Goal: Task Accomplishment & Management: Use online tool/utility

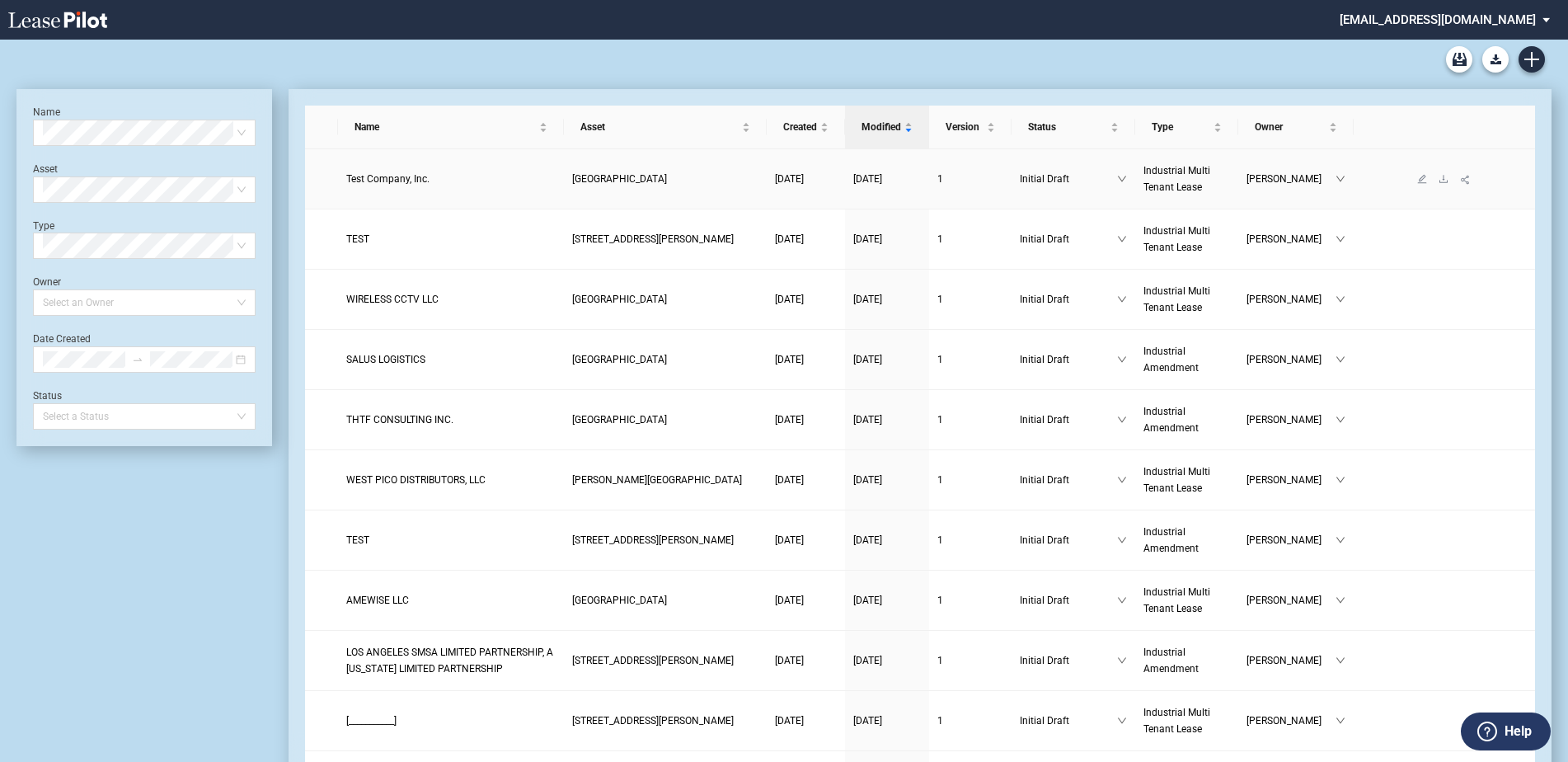
click at [359, 184] on span "Test Company, Inc." at bounding box center [388, 179] width 84 height 12
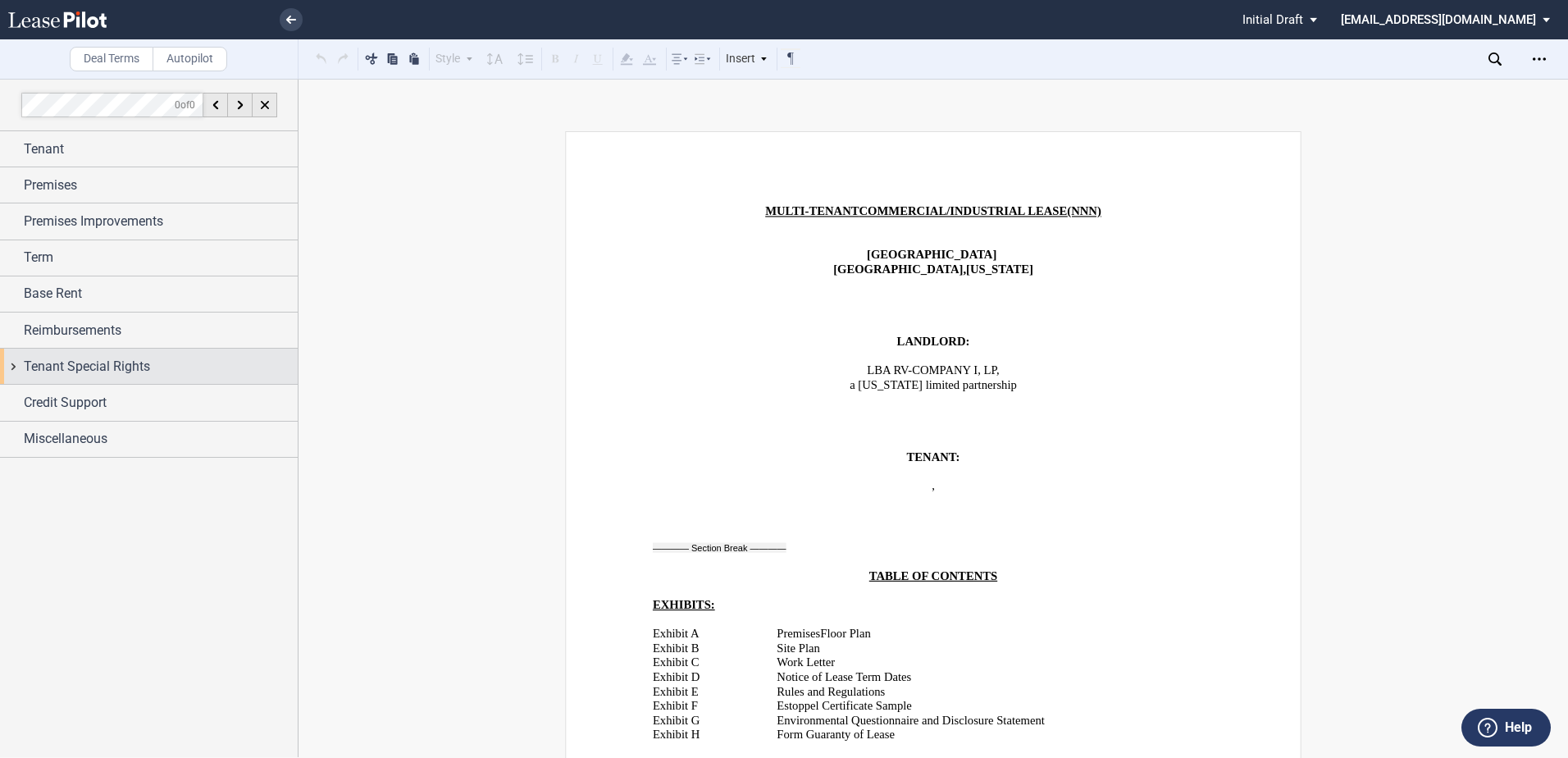
click at [47, 357] on span "Tenant Special Rights" at bounding box center [87, 367] width 127 height 20
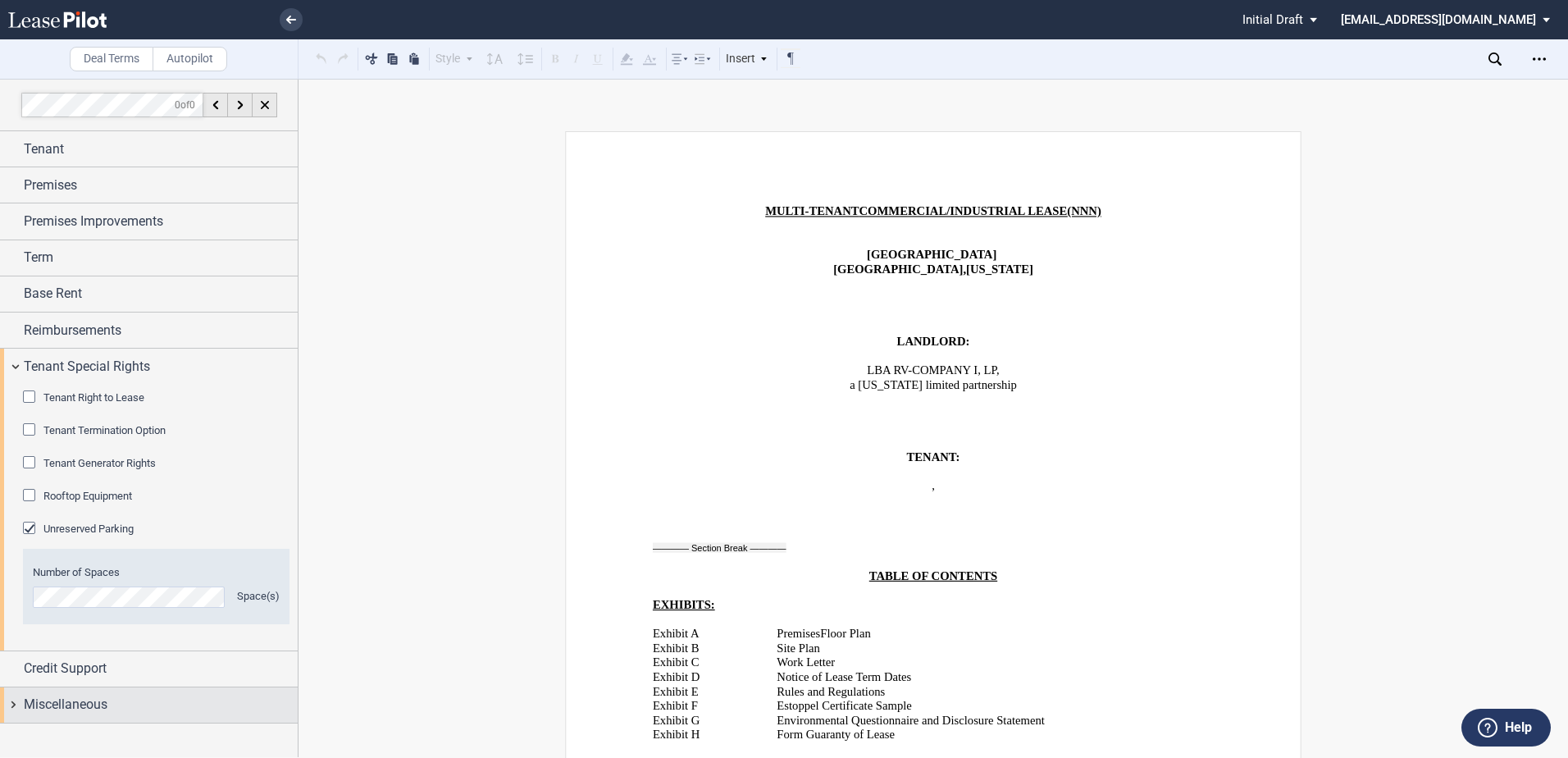
click at [88, 701] on span "Miscellaneous" at bounding box center [66, 705] width 84 height 20
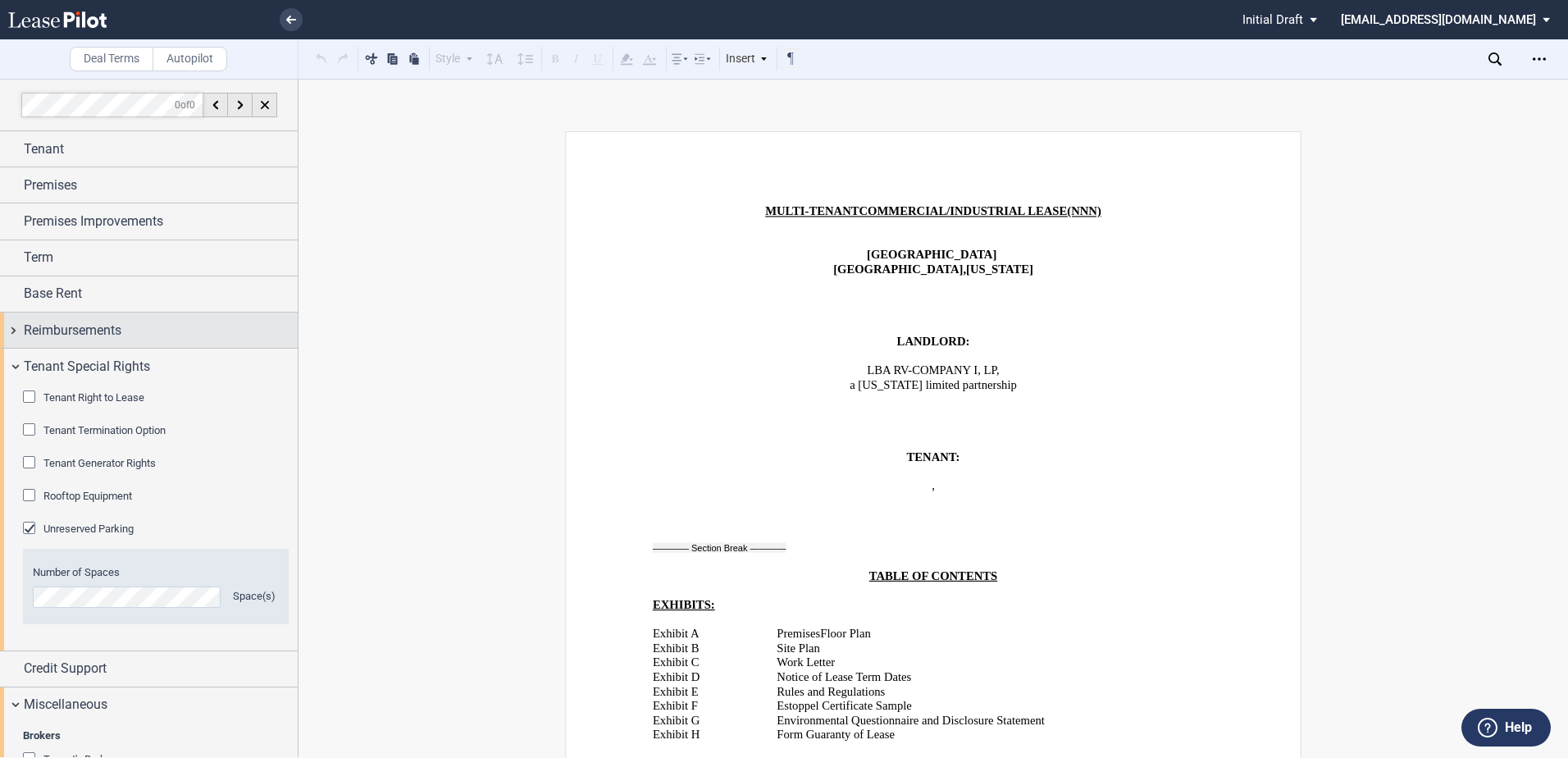
click at [88, 335] on span "Reimbursements" at bounding box center [72, 330] width 97 height 20
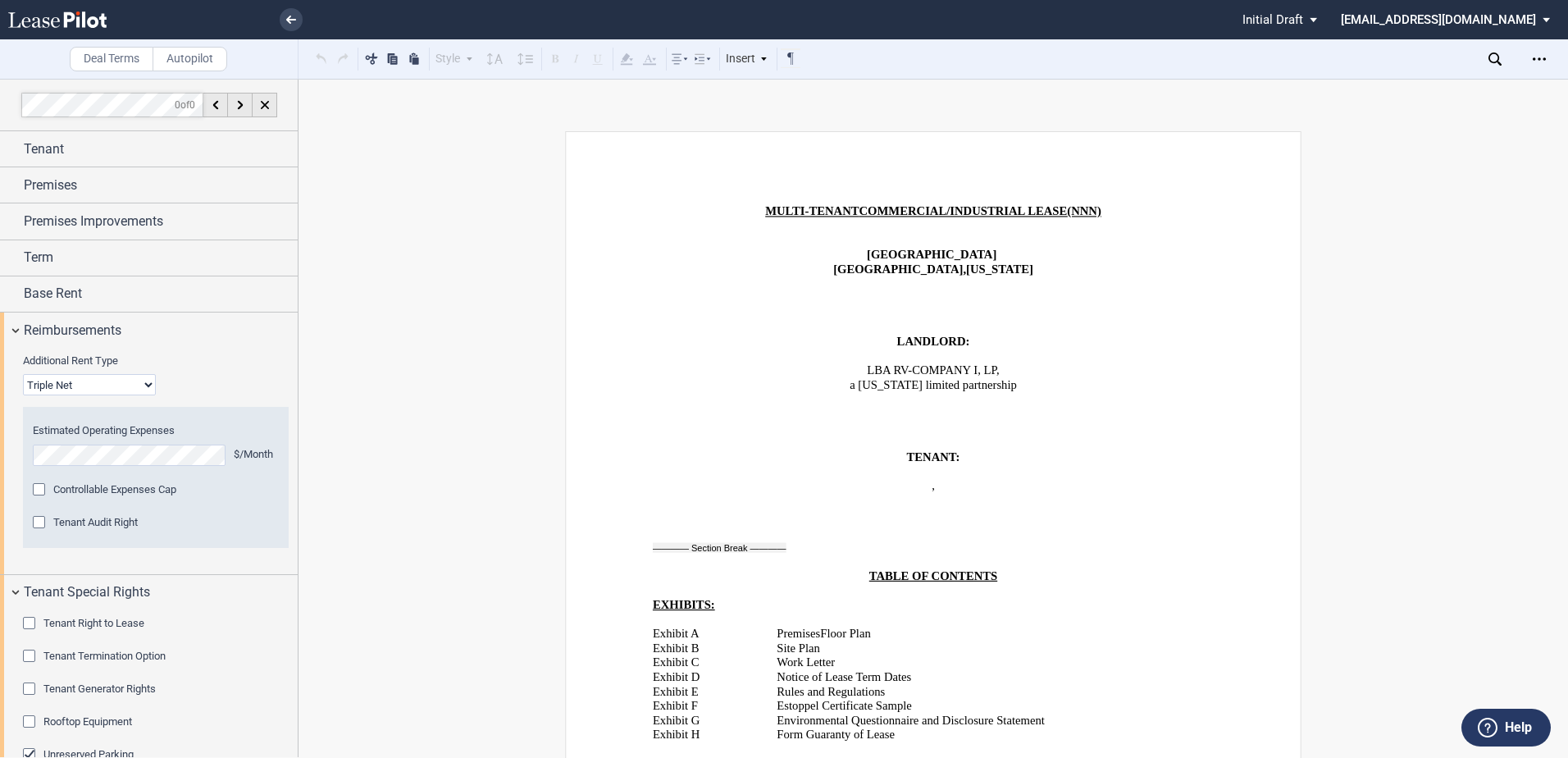
click at [46, 524] on div "Tenant Audit Right" at bounding box center [41, 524] width 17 height 17
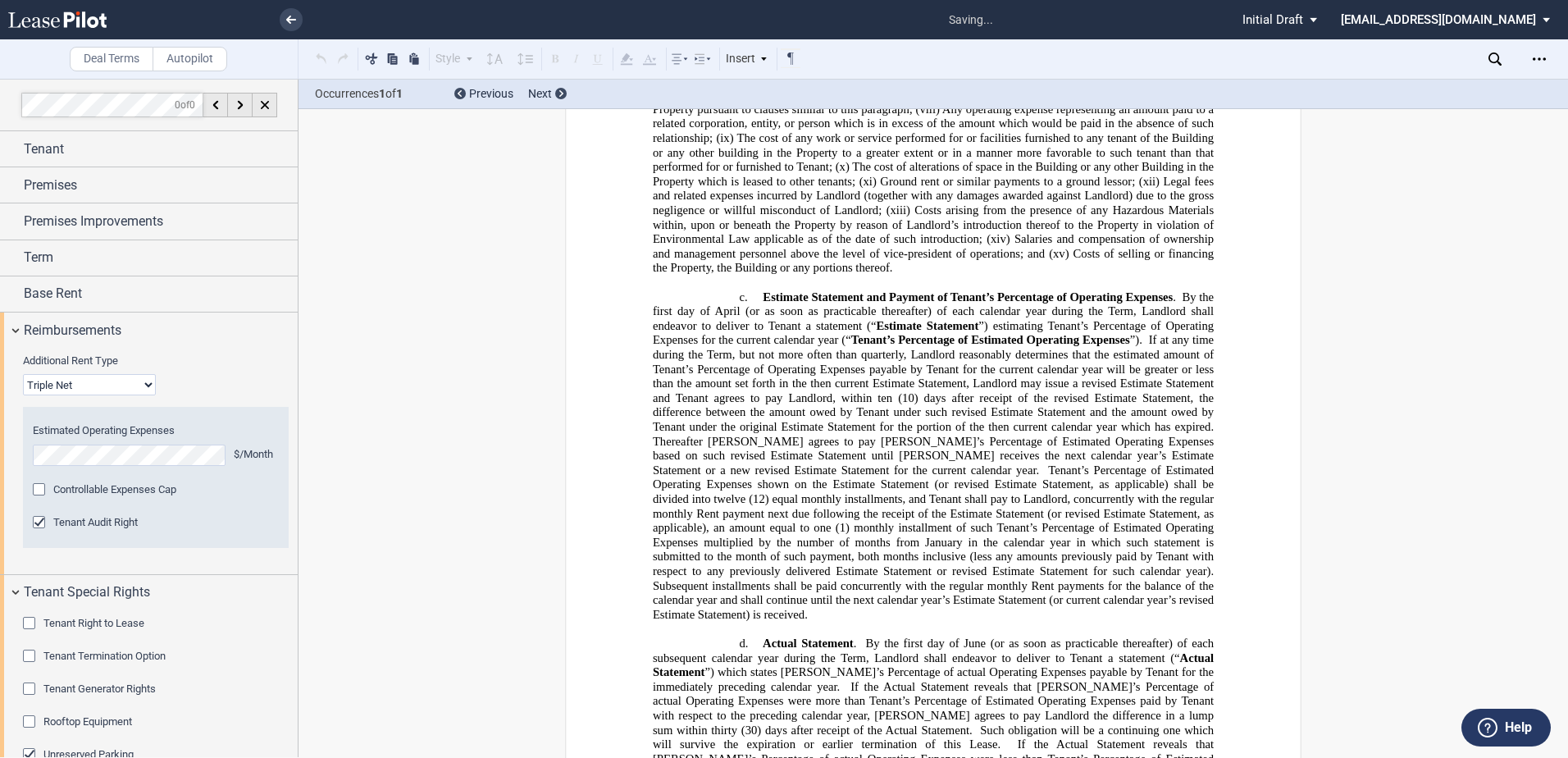
scroll to position [6651, 0]
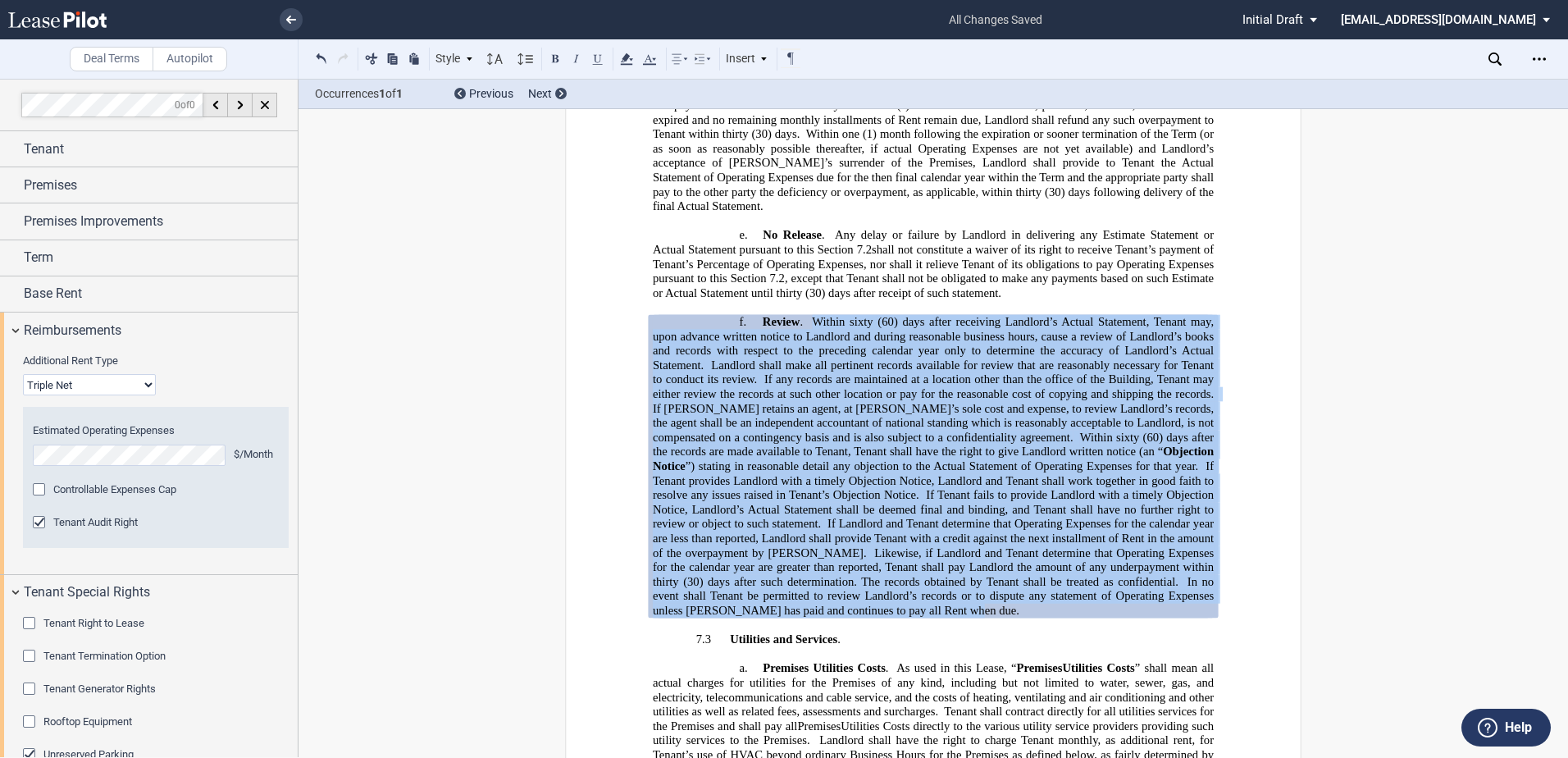
drag, startPoint x: 848, startPoint y: 525, endPoint x: 811, endPoint y: 230, distance: 297.3
click at [811, 314] on p "f. Review . Within sixty (60) days after receiving Landlord’s Actual Statement,…" at bounding box center [933, 465] width 561 height 304
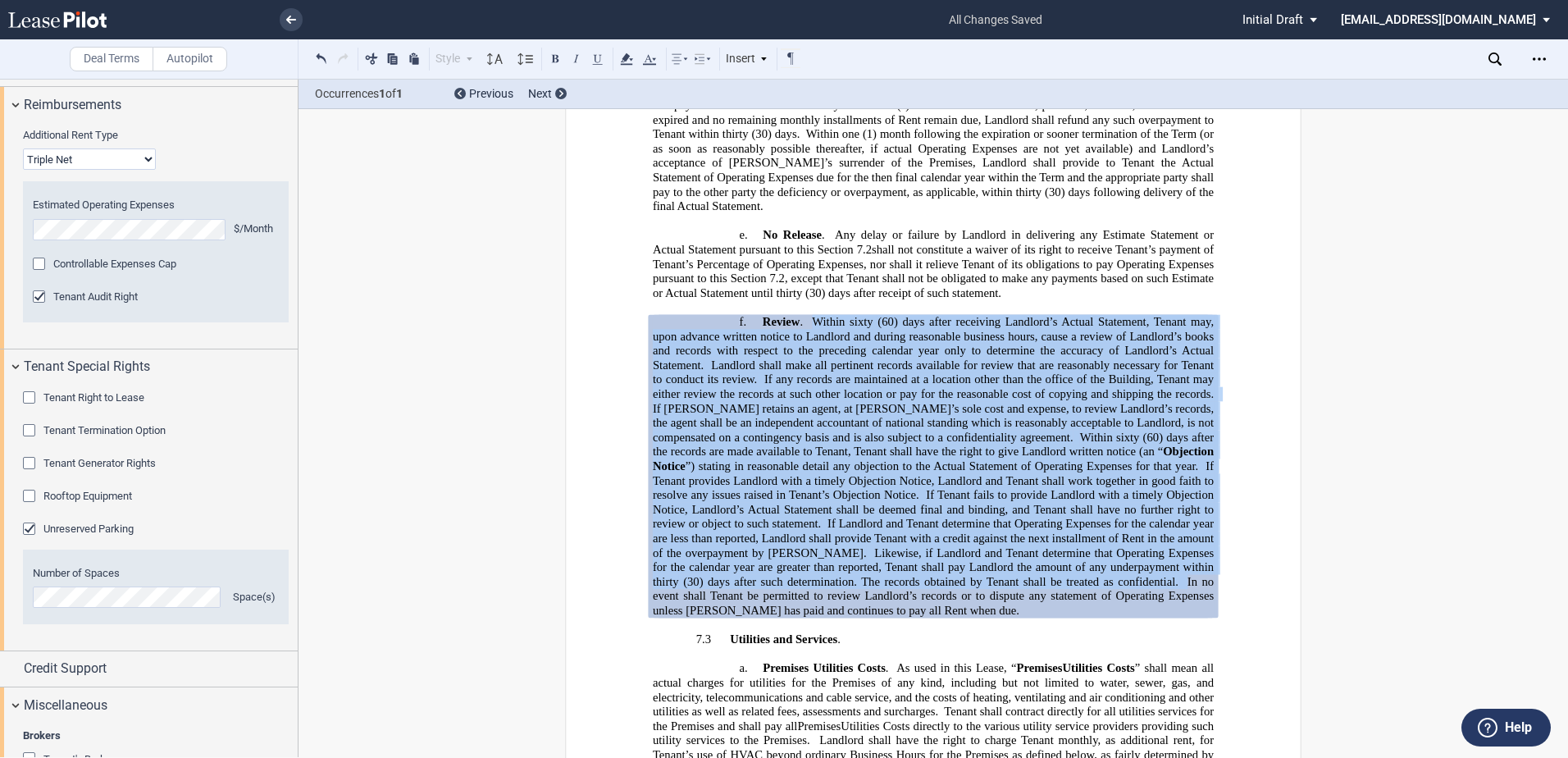
scroll to position [0, 0]
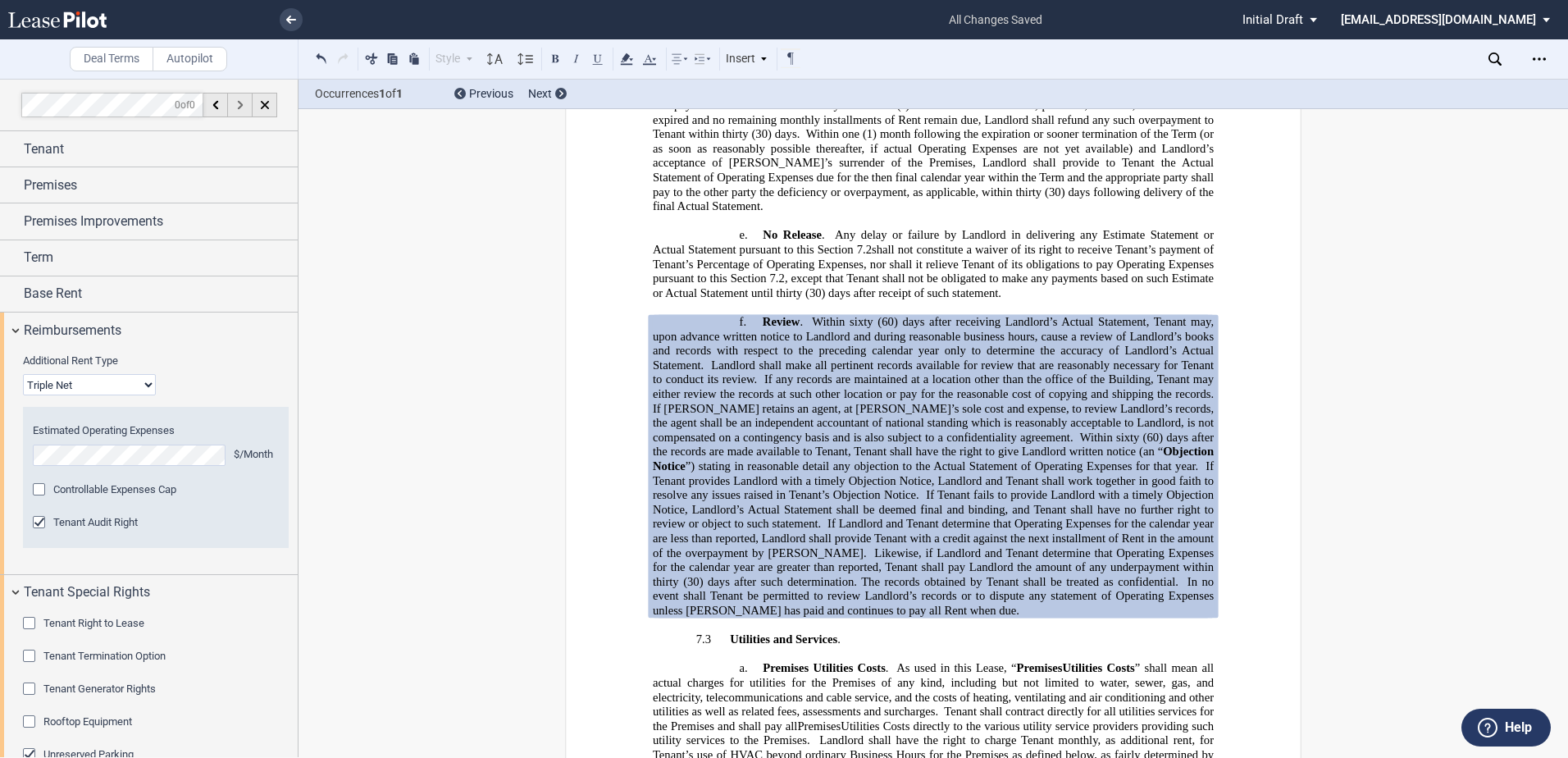
click at [242, 113] on div at bounding box center [241, 105] width 25 height 25
